Goal: Navigation & Orientation: Find specific page/section

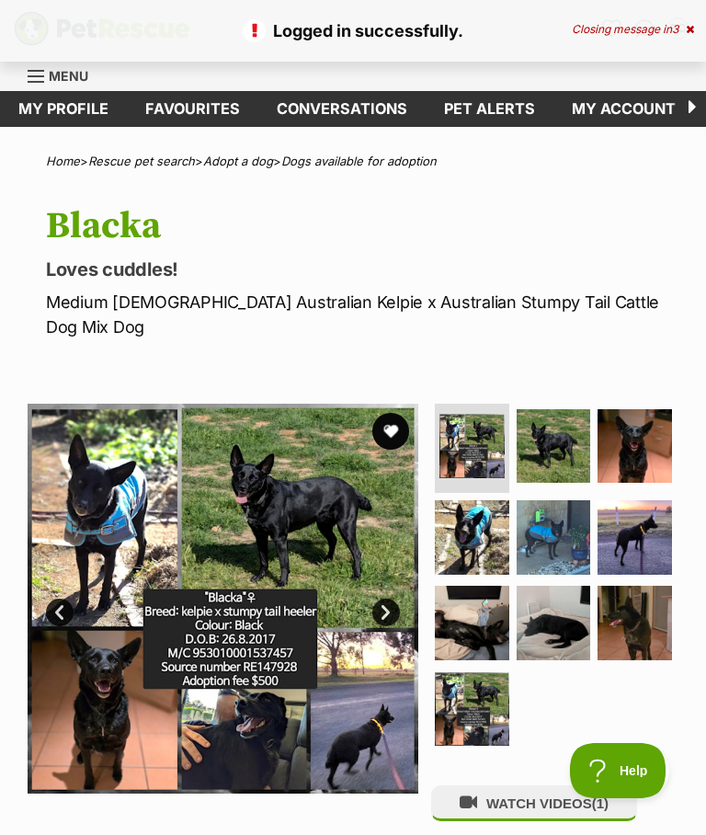
click at [204, 112] on link "Favourites" at bounding box center [193, 109] width 132 height 36
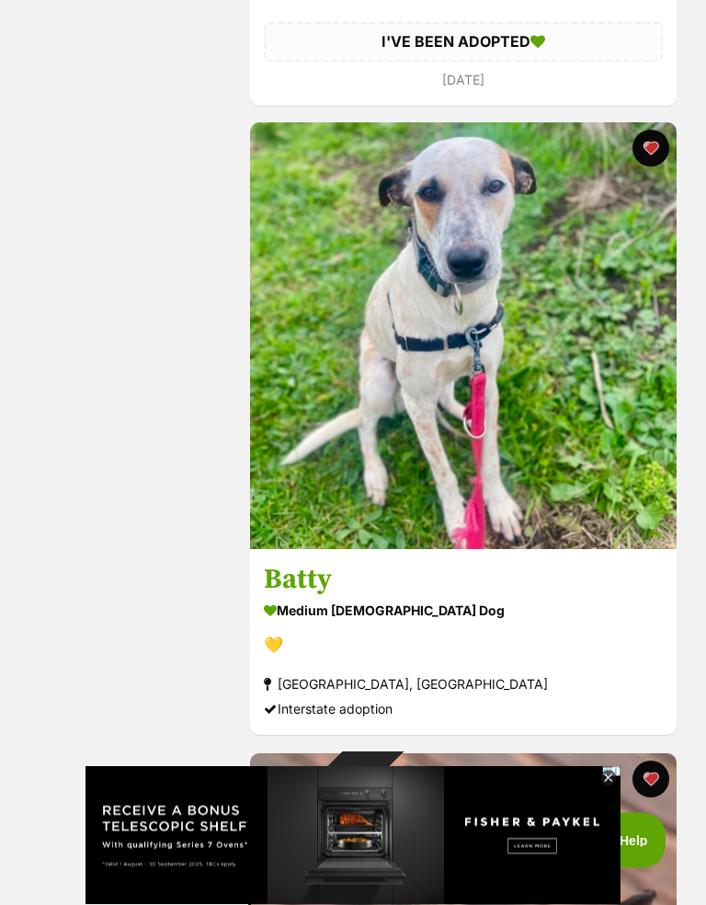
scroll to position [2798, 0]
click at [487, 452] on img at bounding box center [463, 335] width 427 height 427
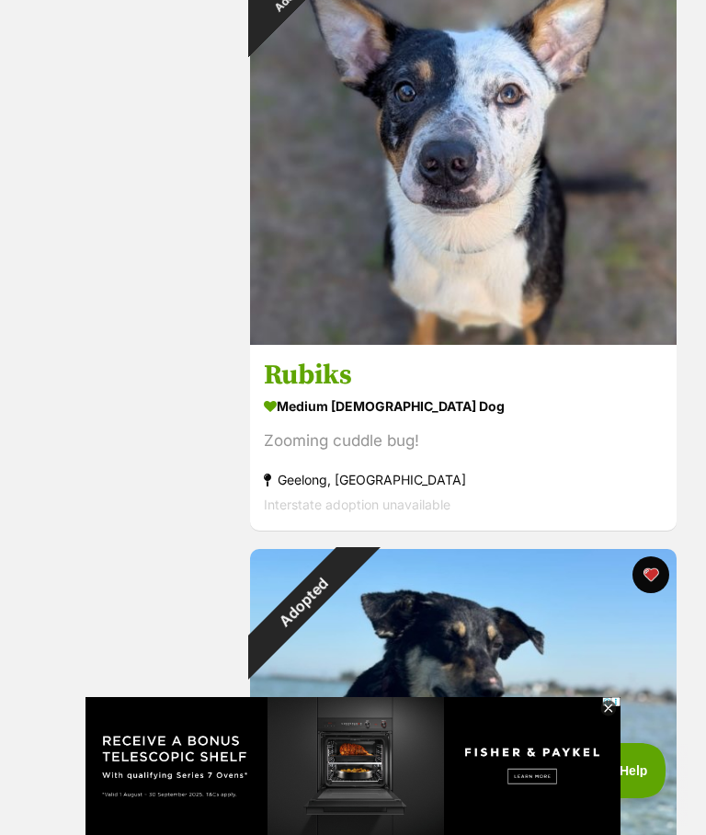
scroll to position [4262, 0]
